Goal: Task Accomplishment & Management: Use online tool/utility

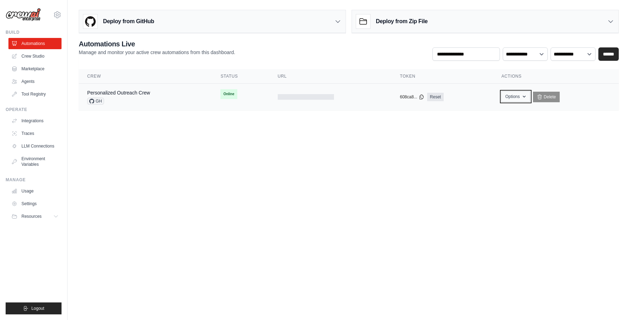
click at [509, 97] on button "Options" at bounding box center [516, 96] width 28 height 11
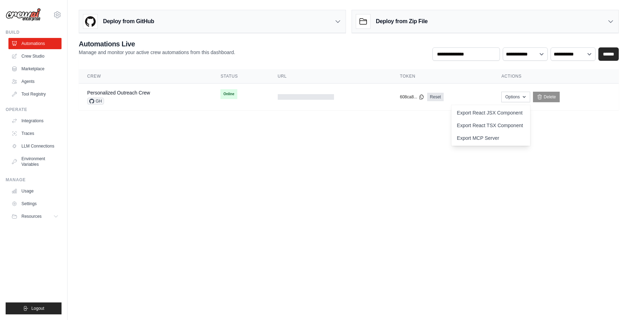
click at [275, 173] on body "[EMAIL_ADDRESS][DOMAIN_NAME] Settings Build Automations Crew Studio" at bounding box center [315, 160] width 630 height 320
click at [140, 97] on div "Personalized Outreach Crew GH" at bounding box center [118, 96] width 63 height 15
click at [137, 91] on link "Personalized Outreach Crew" at bounding box center [118, 93] width 63 height 6
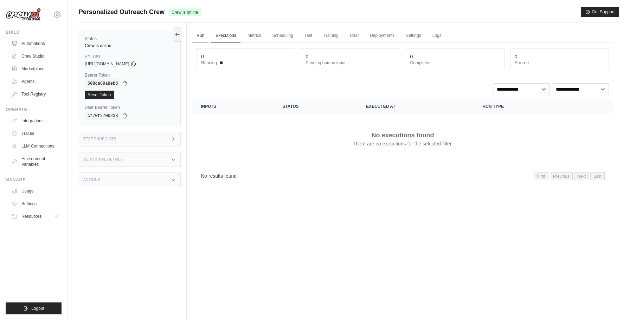
click at [198, 34] on link "Run" at bounding box center [200, 35] width 16 height 15
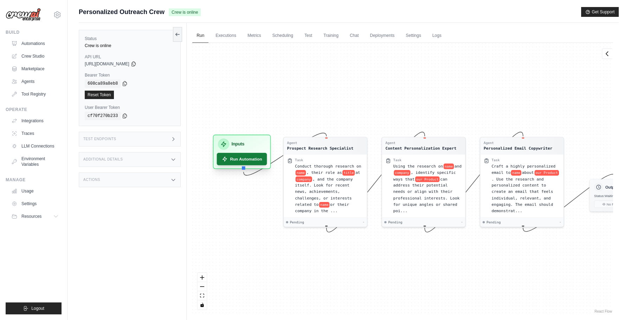
click at [252, 158] on button "Run Automation" at bounding box center [242, 159] width 50 height 12
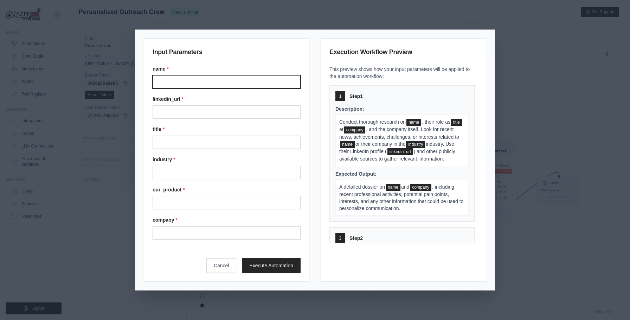
click at [255, 82] on input "Name" at bounding box center [227, 81] width 148 height 13
type input "**********"
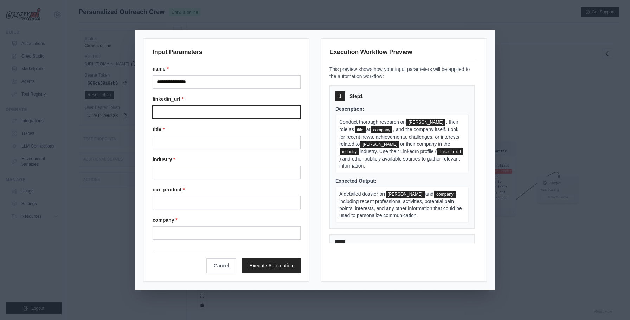
click at [199, 114] on input "Linkedin url" at bounding box center [227, 112] width 148 height 13
paste input "**********"
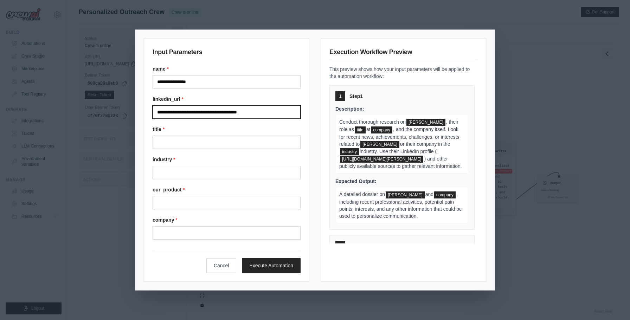
type input "**********"
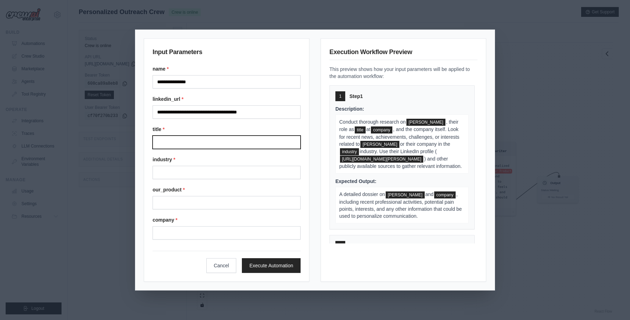
click at [192, 141] on input "Title" at bounding box center [227, 142] width 148 height 13
type input "********"
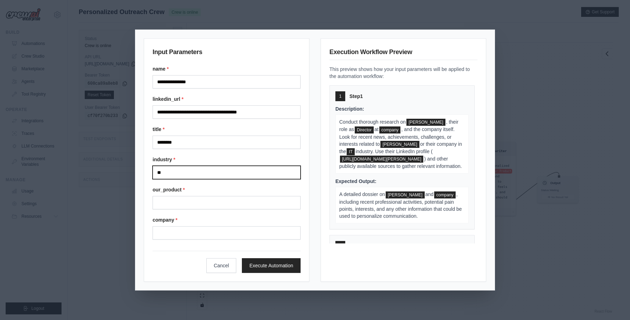
type input "**"
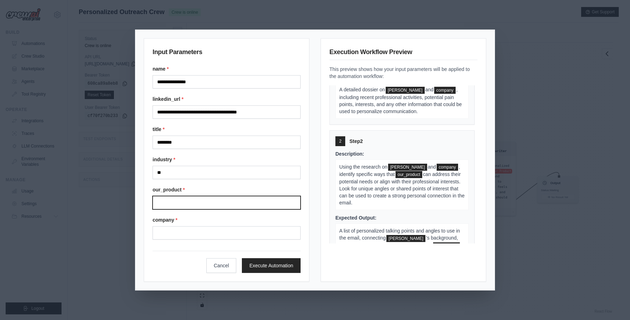
scroll to position [123, 0]
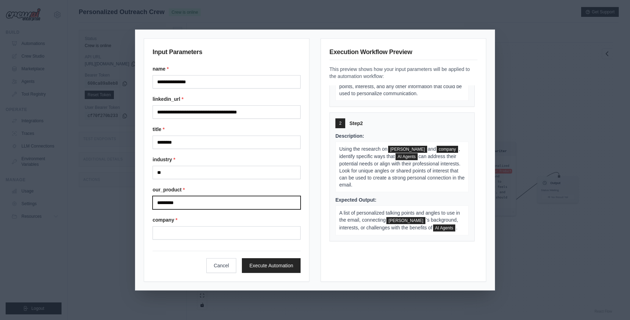
type input "*********"
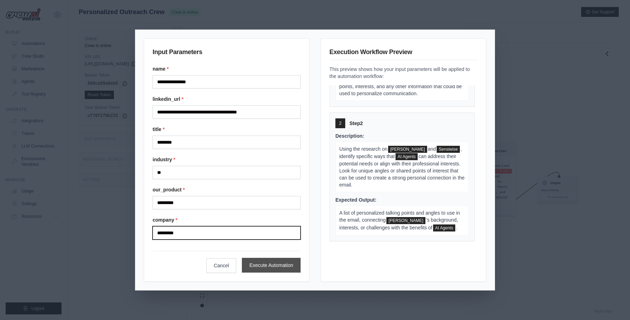
type input "*********"
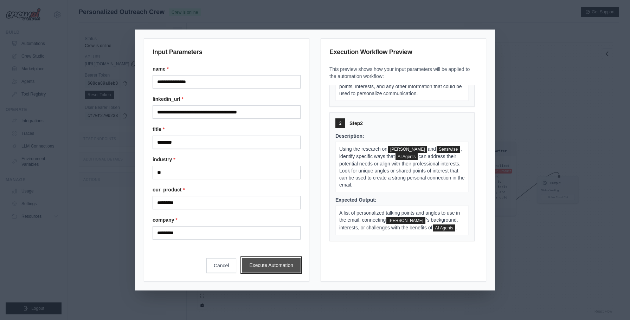
click at [272, 265] on button "Execute Automation" at bounding box center [271, 265] width 59 height 15
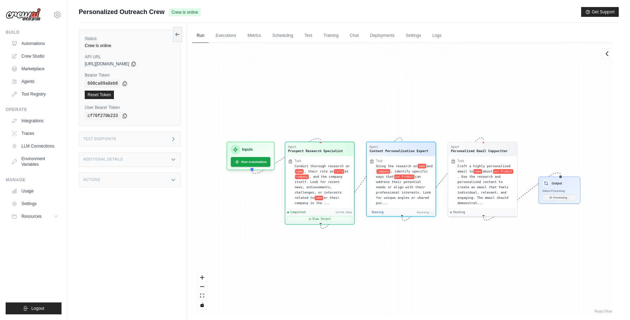
scroll to position [67, 0]
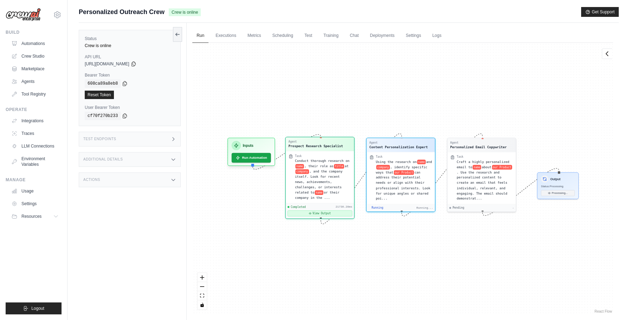
click at [325, 213] on button "View Output" at bounding box center [320, 214] width 65 height 6
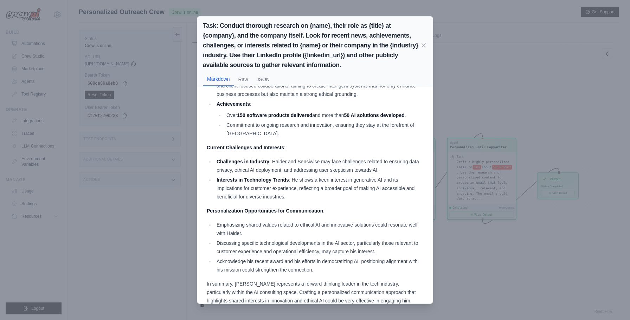
scroll to position [282, 0]
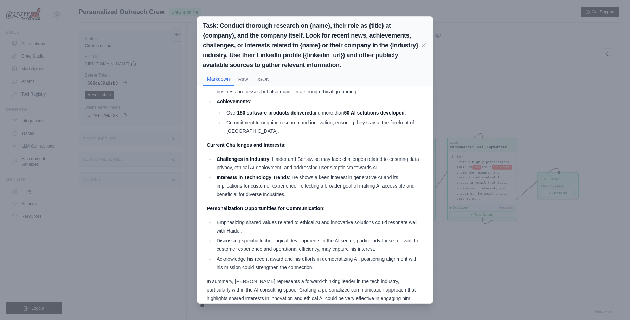
click at [454, 100] on div "Task: Conduct thorough research on {name}, their role as {title} at {company}, …" at bounding box center [315, 160] width 630 height 320
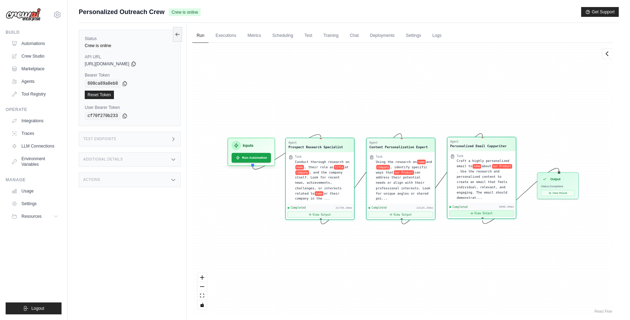
click at [483, 215] on button "View Output" at bounding box center [482, 214] width 65 height 6
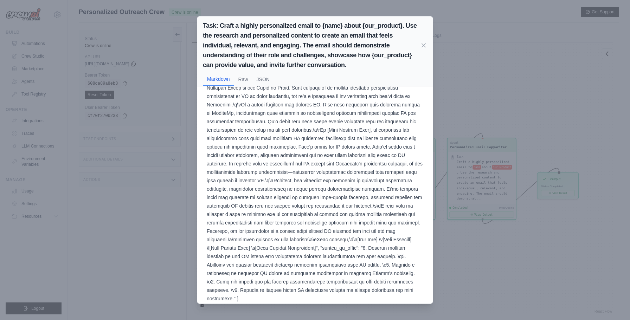
scroll to position [0, 0]
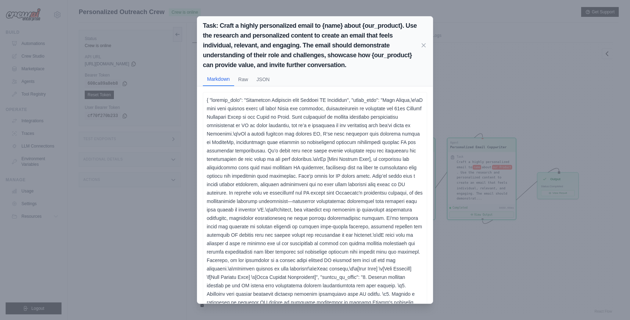
click at [495, 57] on div "Task: Craft a highly personalized email to {name} about {our_product}. Use the …" at bounding box center [315, 160] width 630 height 320
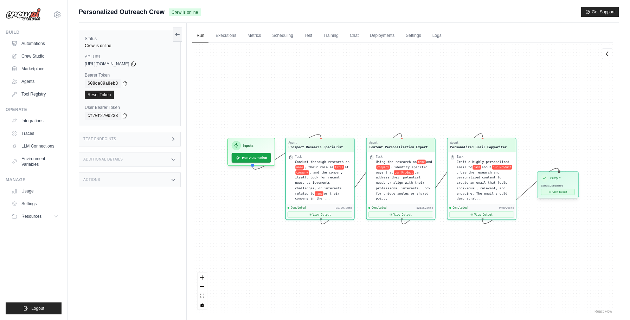
click at [556, 194] on button "View Result" at bounding box center [558, 192] width 34 height 6
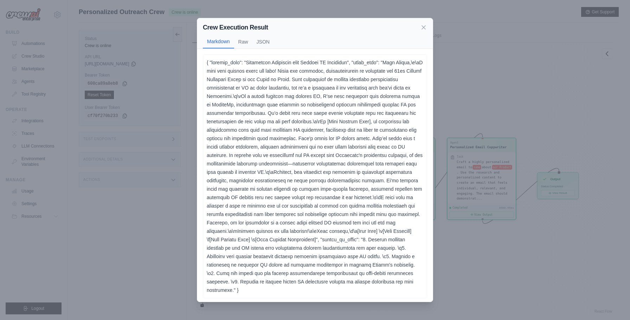
click at [483, 93] on div "Crew Execution Result Markdown Raw JSON ... Show more { "subject_line": "Empowe…" at bounding box center [315, 160] width 630 height 320
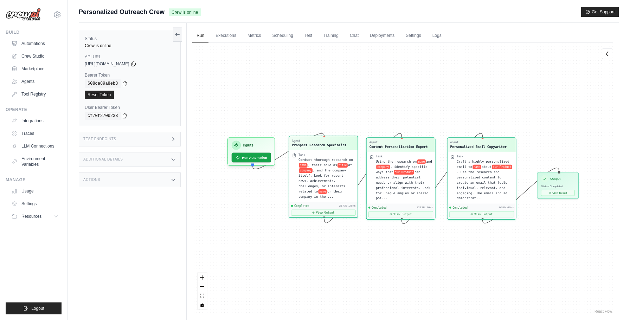
drag, startPoint x: 335, startPoint y: 142, endPoint x: 339, endPoint y: 140, distance: 3.8
click at [339, 140] on div "Agent" at bounding box center [319, 141] width 55 height 4
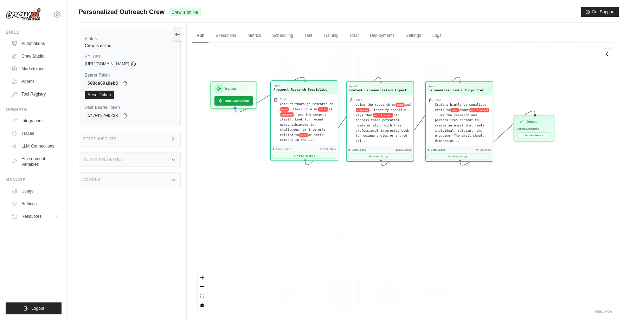
drag, startPoint x: 316, startPoint y: 112, endPoint x: 297, endPoint y: 55, distance: 59.4
click at [297, 55] on div "Agent Prospect Research Specialist Task Conduct thorough research on name , the…" at bounding box center [402, 179] width 421 height 272
click at [225, 37] on link "Executions" at bounding box center [225, 35] width 29 height 15
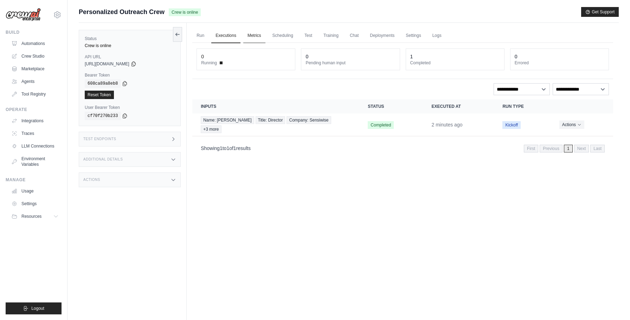
click at [250, 36] on link "Metrics" at bounding box center [254, 35] width 22 height 15
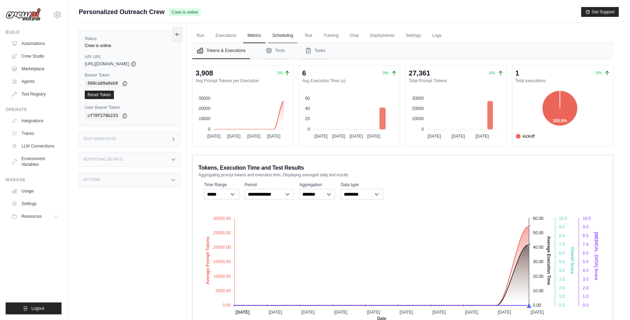
click at [278, 35] on link "Scheduling" at bounding box center [282, 35] width 29 height 15
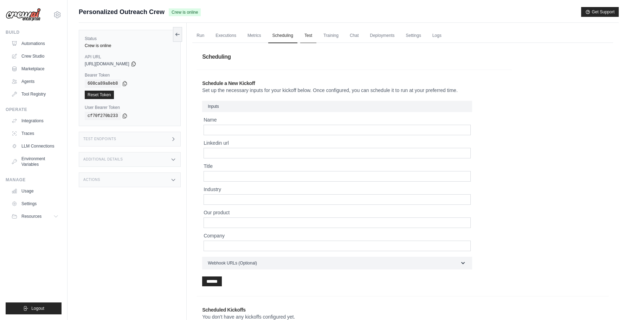
click at [311, 34] on link "Test" at bounding box center [308, 35] width 16 height 15
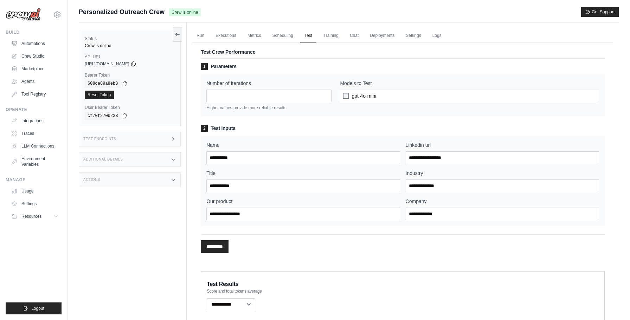
click at [383, 97] on div "gpt-4o-mini" at bounding box center [469, 96] width 259 height 13
click at [359, 95] on span "gpt-4o-mini" at bounding box center [364, 96] width 25 height 7
click at [330, 35] on link "Training" at bounding box center [331, 35] width 24 height 15
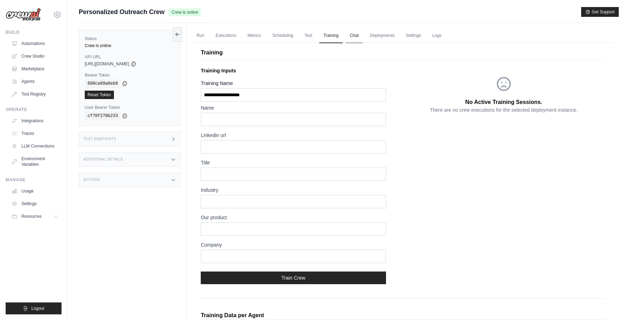
click at [358, 35] on link "Chat" at bounding box center [354, 35] width 17 height 15
click at [359, 34] on link "Chat" at bounding box center [354, 35] width 17 height 15
click at [387, 39] on link "Deployments" at bounding box center [382, 35] width 33 height 15
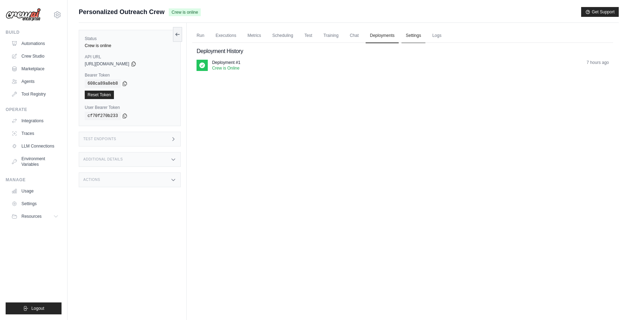
click at [411, 37] on link "Settings" at bounding box center [414, 35] width 24 height 15
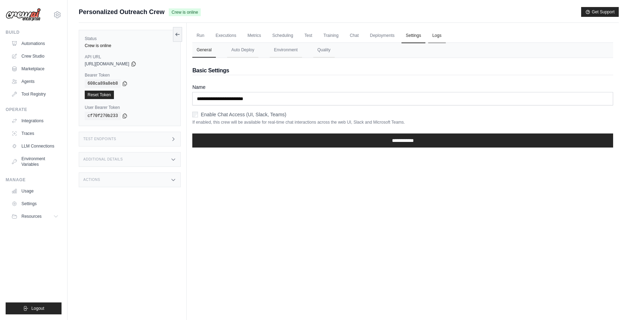
click at [439, 38] on link "Logs" at bounding box center [437, 35] width 18 height 15
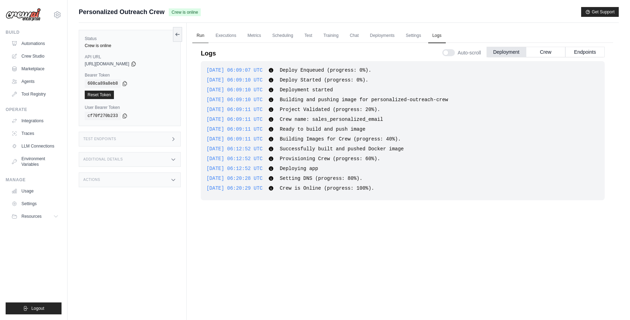
click at [203, 34] on link "Run" at bounding box center [200, 35] width 16 height 15
